Goal: Book appointment/travel/reservation

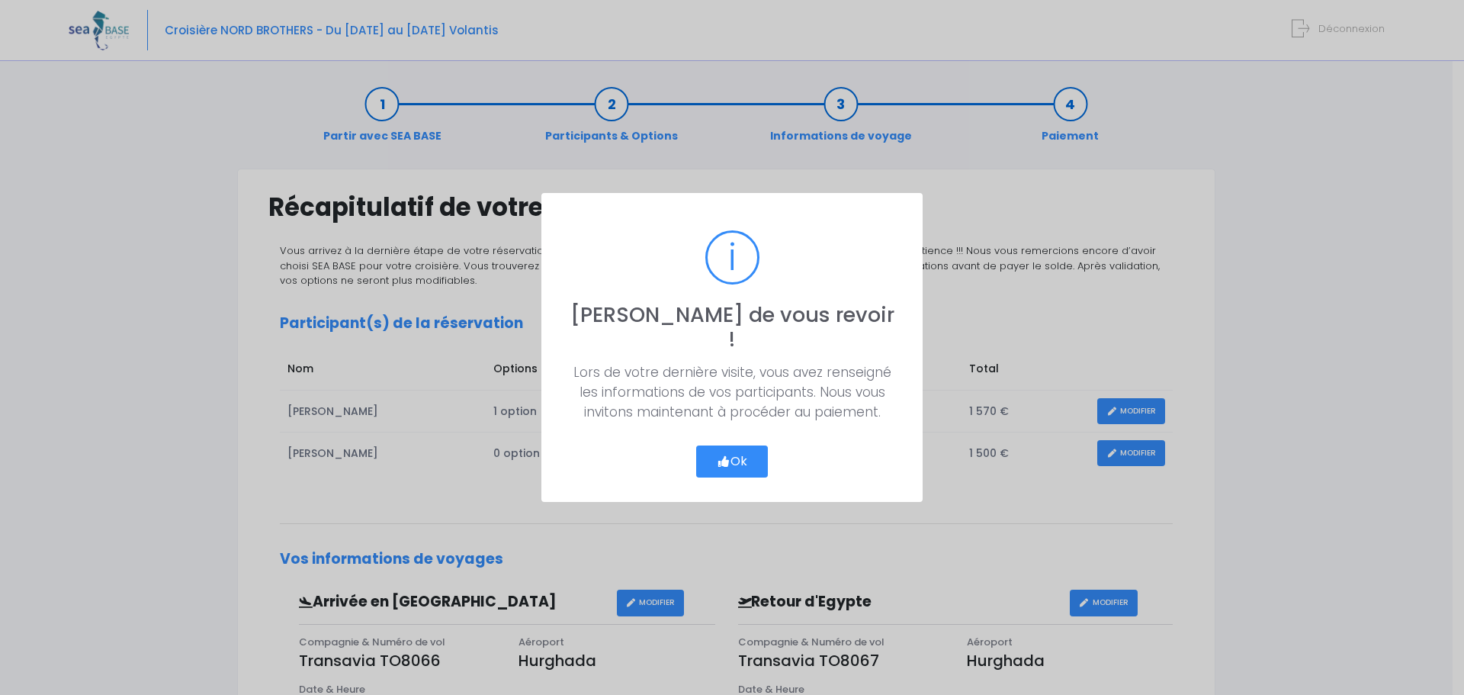
click at [733, 446] on button "Ok" at bounding box center [732, 461] width 72 height 32
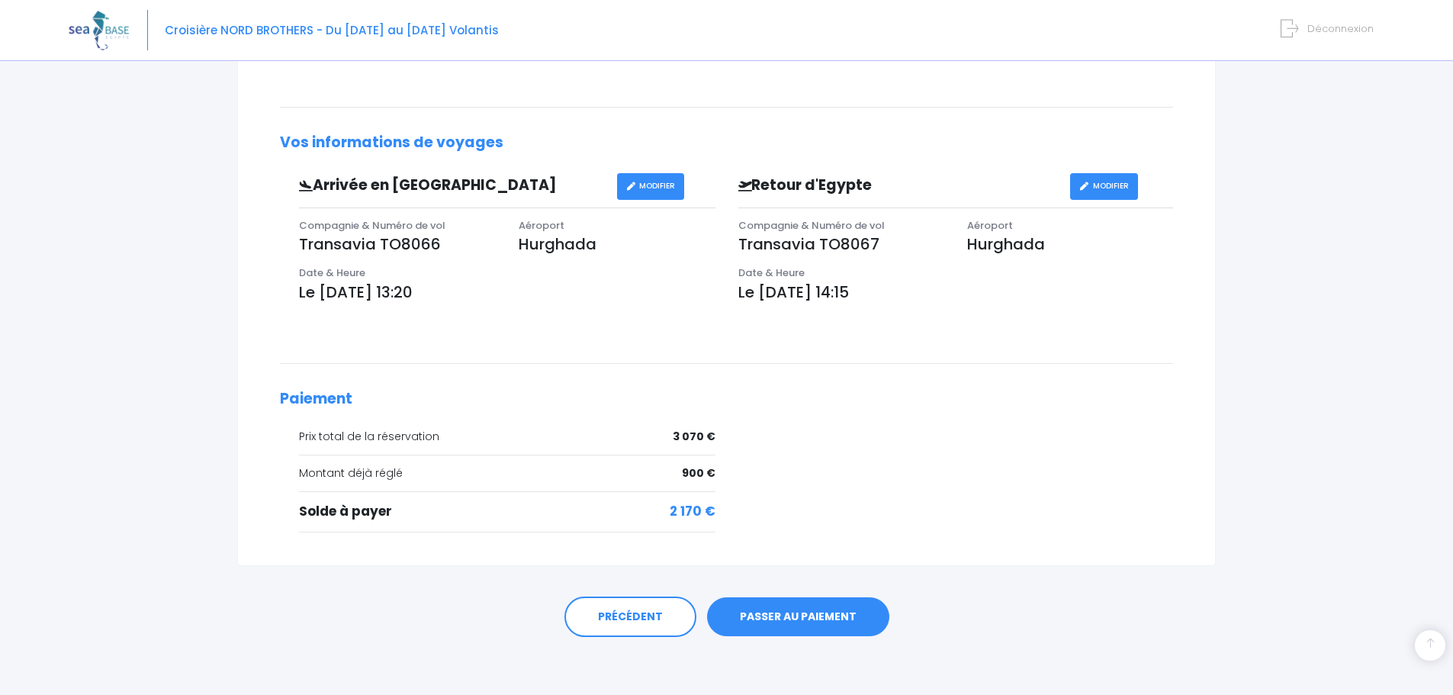
scroll to position [419, 0]
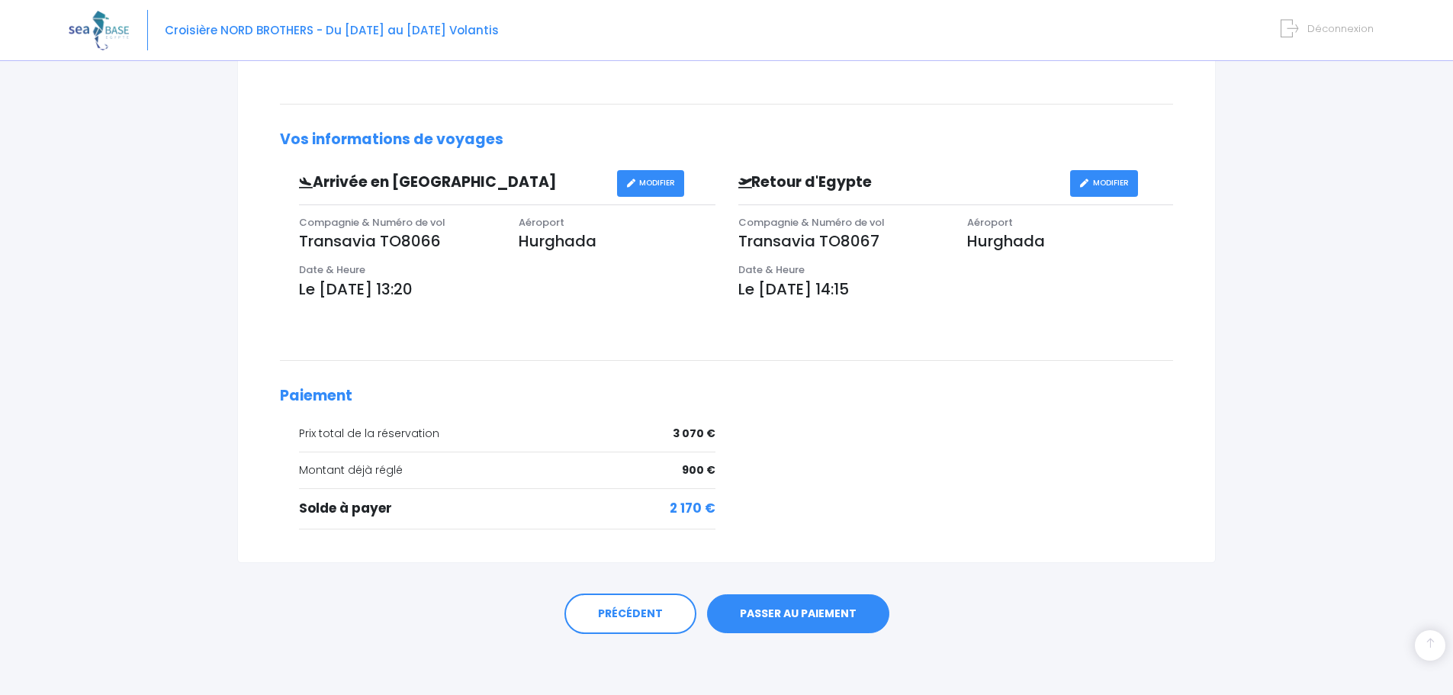
click at [861, 620] on link "PASSER AU PAIEMENT" at bounding box center [798, 614] width 182 height 40
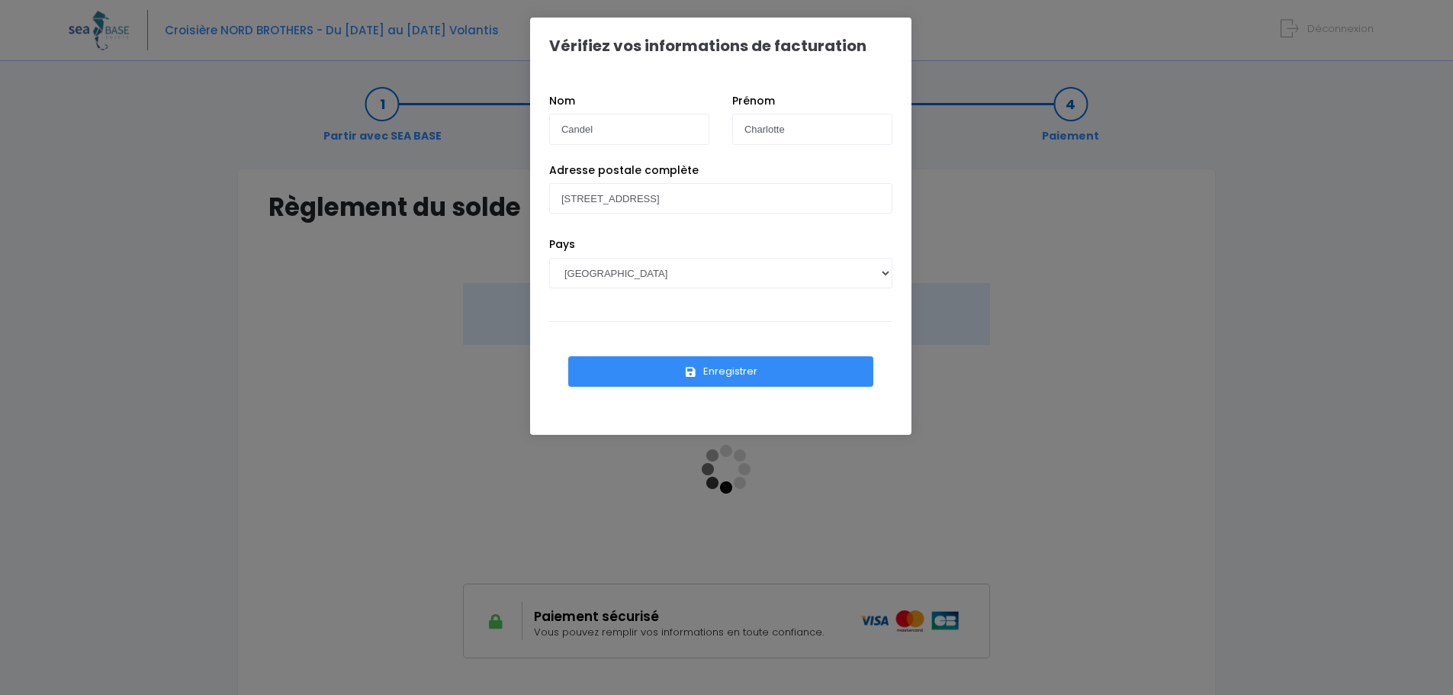
click at [732, 373] on button "Enregistrer" at bounding box center [720, 371] width 305 height 31
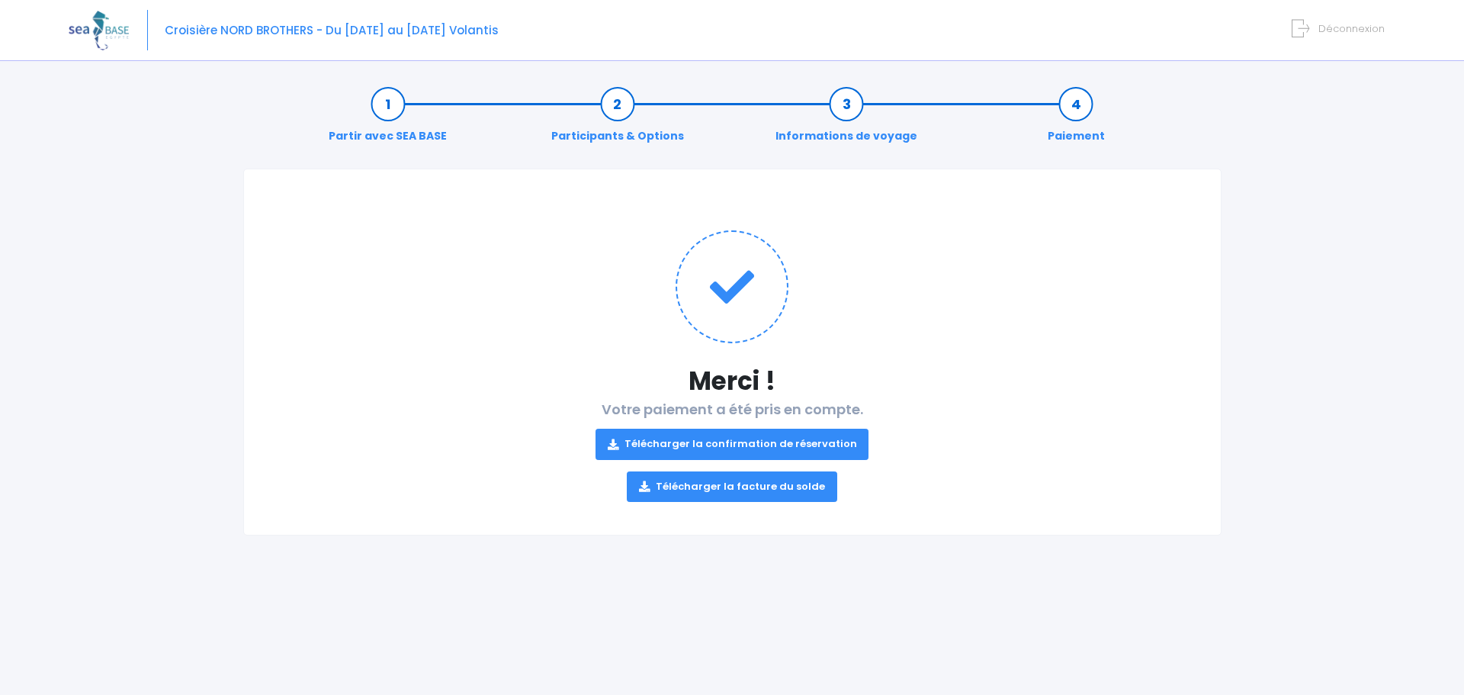
click at [794, 480] on link "Télécharger la facture du solde" at bounding box center [732, 486] width 210 height 31
